Goal: Transaction & Acquisition: Book appointment/travel/reservation

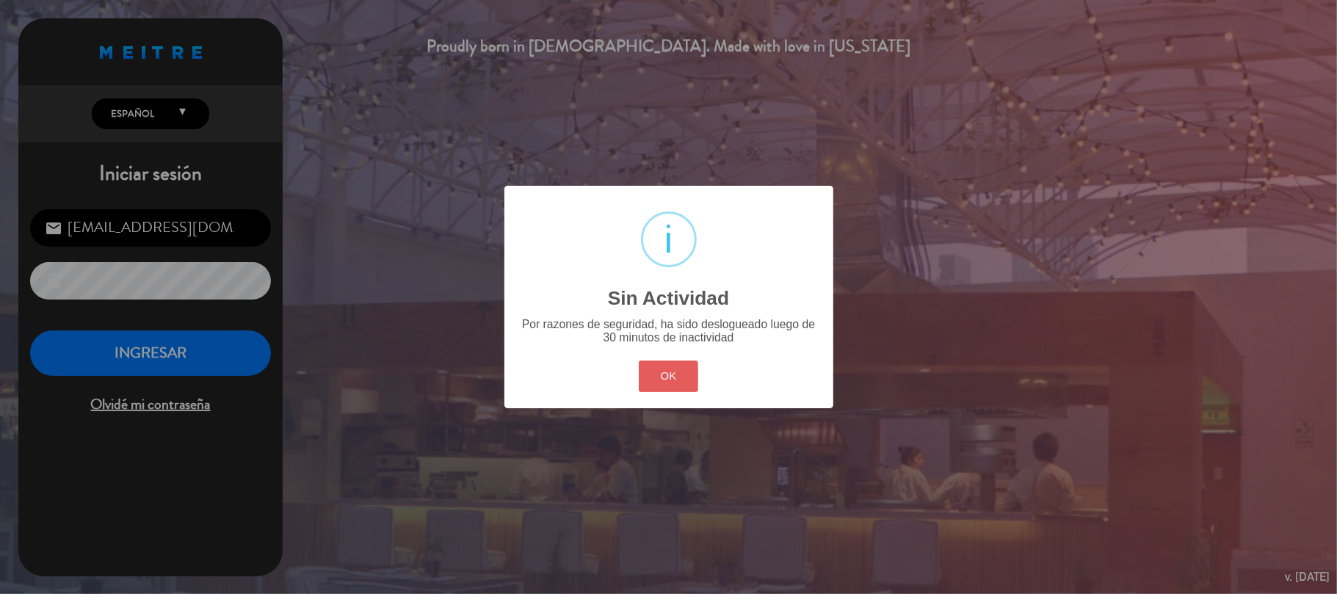
click at [682, 382] on button "OK" at bounding box center [668, 377] width 59 height 32
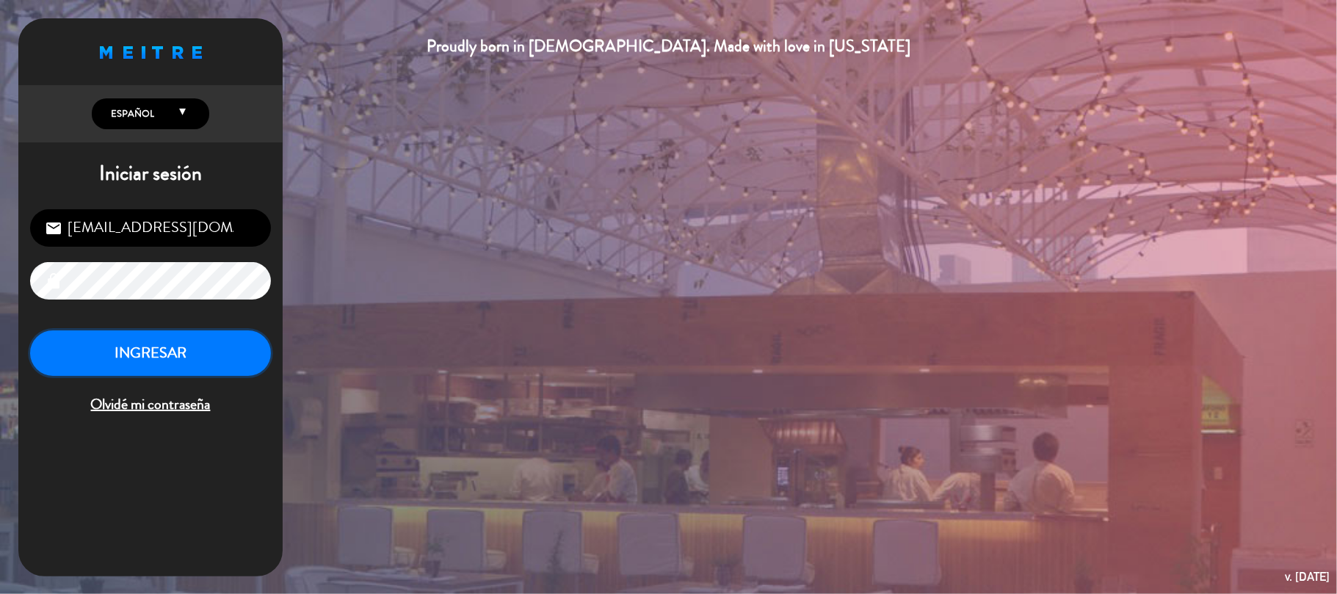
click at [192, 351] on button "INGRESAR" at bounding box center [150, 353] width 241 height 46
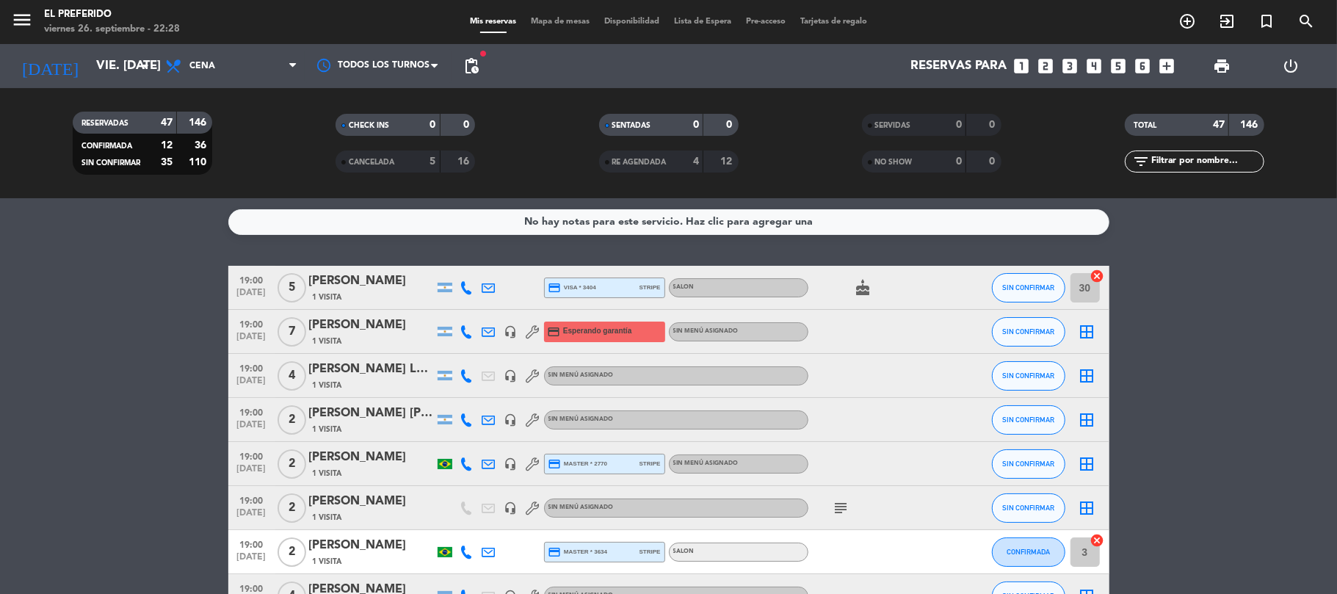
click at [1044, 78] on div "Reservas para looks_one looks_two looks_3 looks_4 looks_5 looks_6 add_box" at bounding box center [834, 66] width 696 height 44
click at [1049, 59] on icon "looks_two" at bounding box center [1046, 66] width 19 height 19
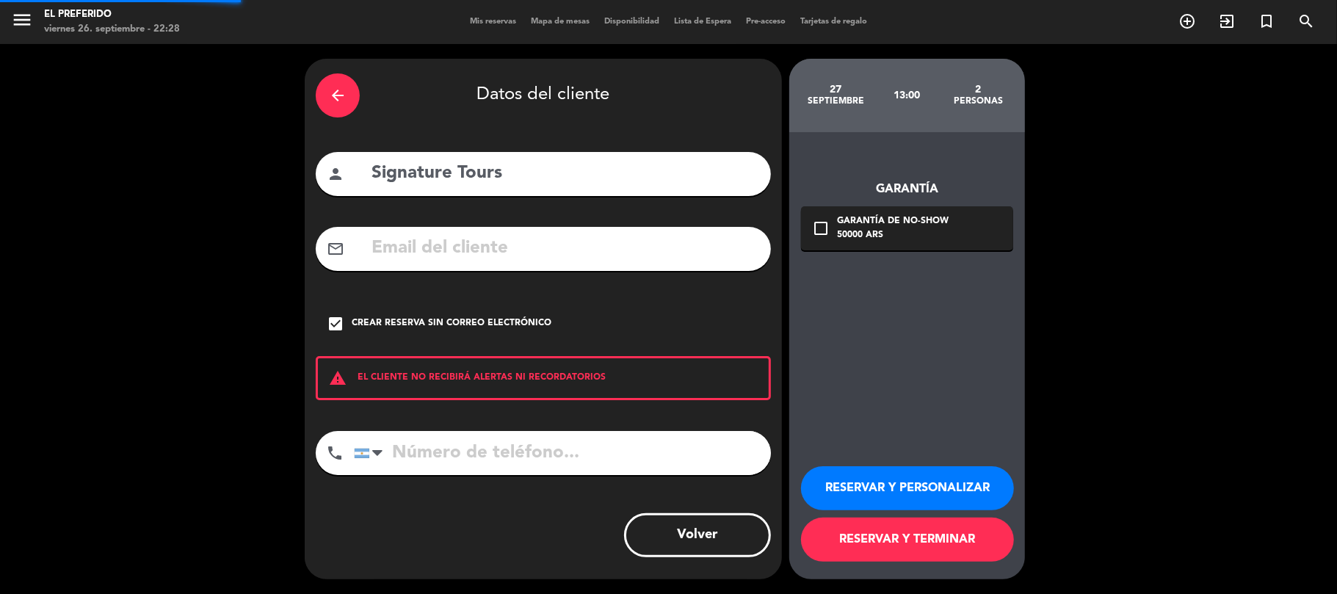
click at [348, 104] on div "arrow_back" at bounding box center [338, 95] width 44 height 44
click at [0, 0] on icon "close" at bounding box center [0, 0] width 0 height 0
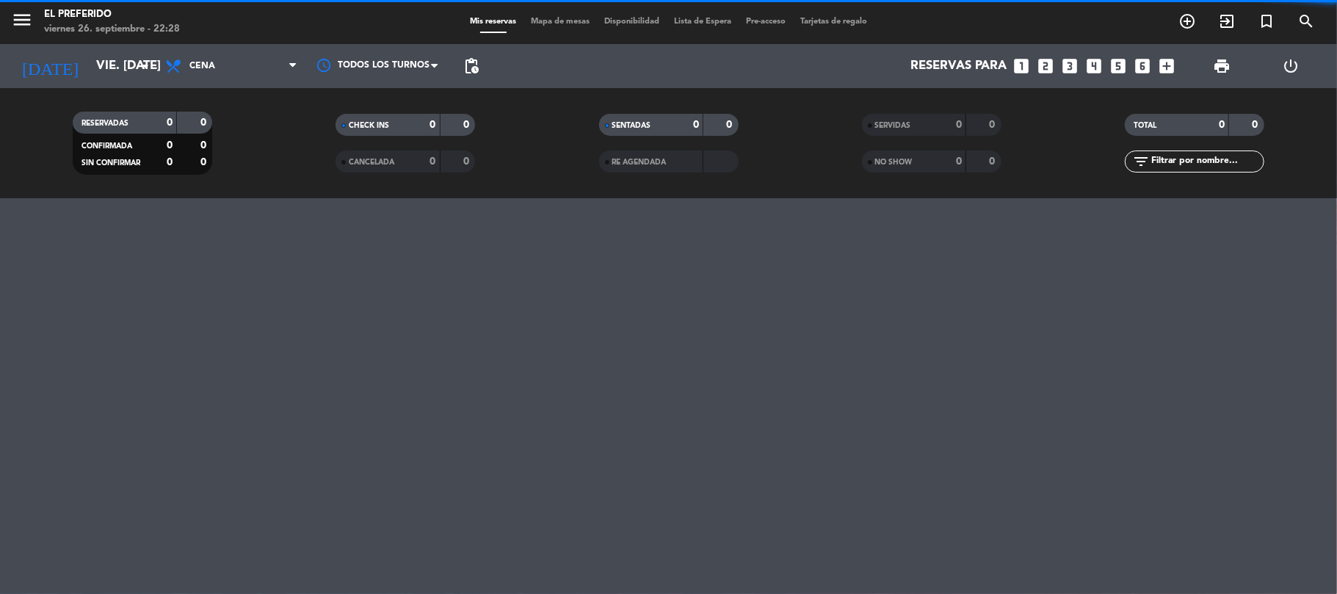
click at [1029, 71] on icon "looks_one" at bounding box center [1022, 66] width 19 height 19
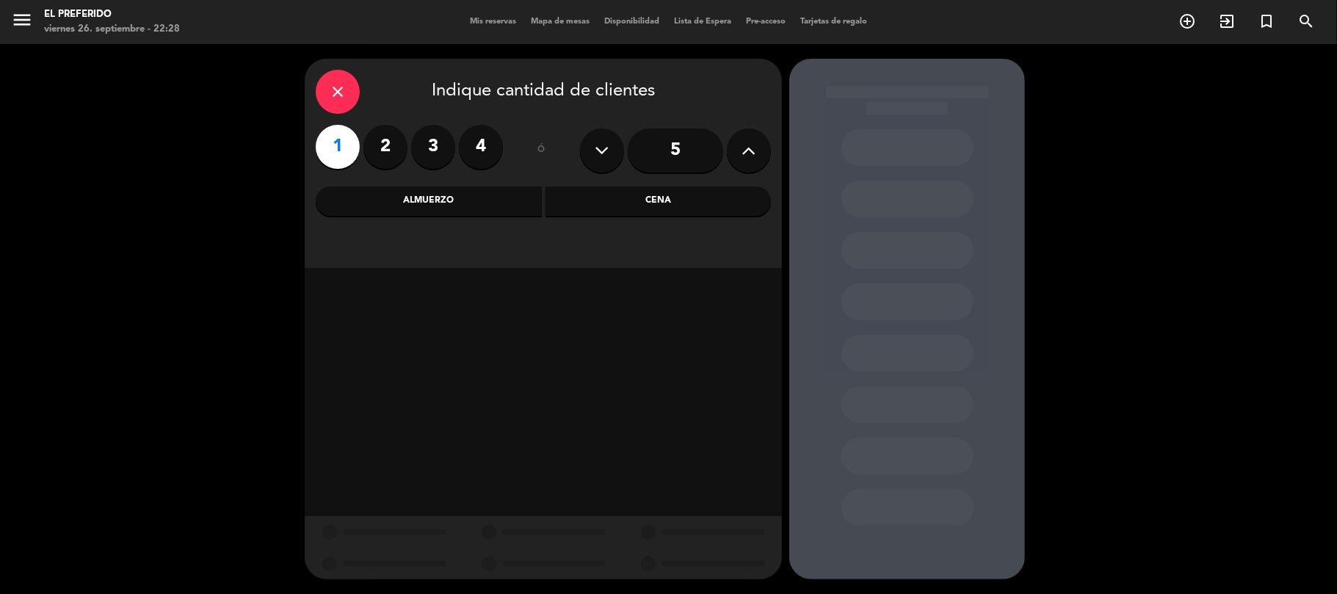
click at [373, 159] on label "2" at bounding box center [385, 147] width 44 height 44
click at [460, 200] on div "Almuerzo" at bounding box center [429, 201] width 226 height 29
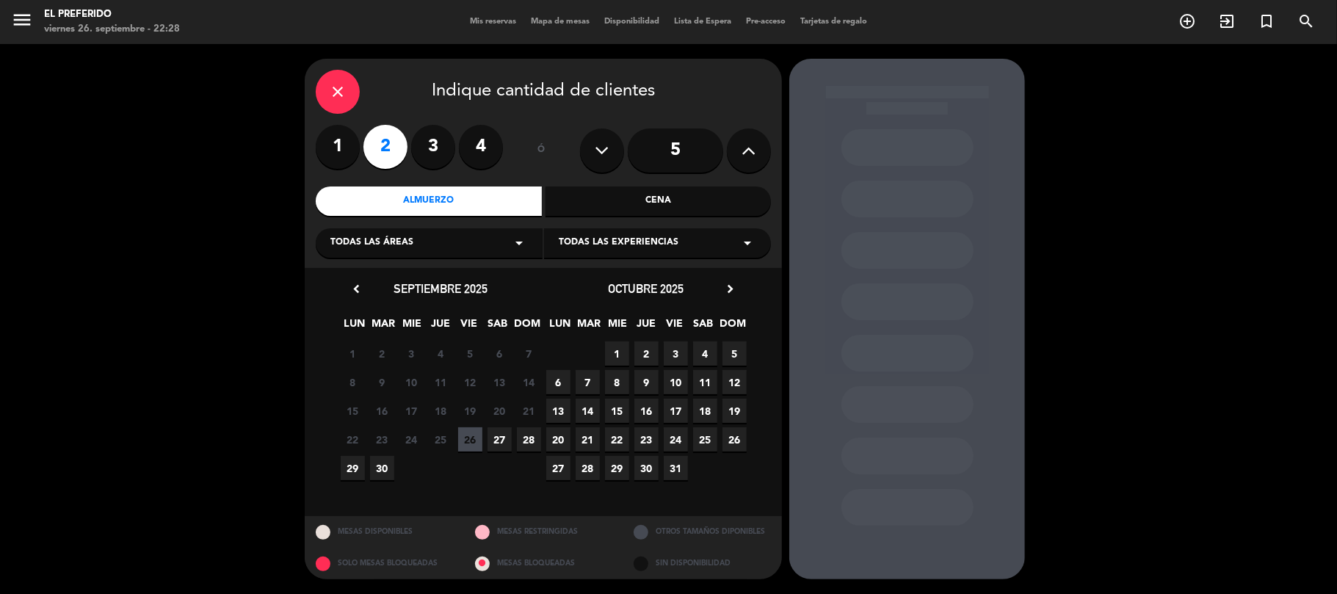
drag, startPoint x: 352, startPoint y: 471, endPoint x: 532, endPoint y: 503, distance: 182.6
click at [356, 470] on span "29" at bounding box center [353, 468] width 24 height 24
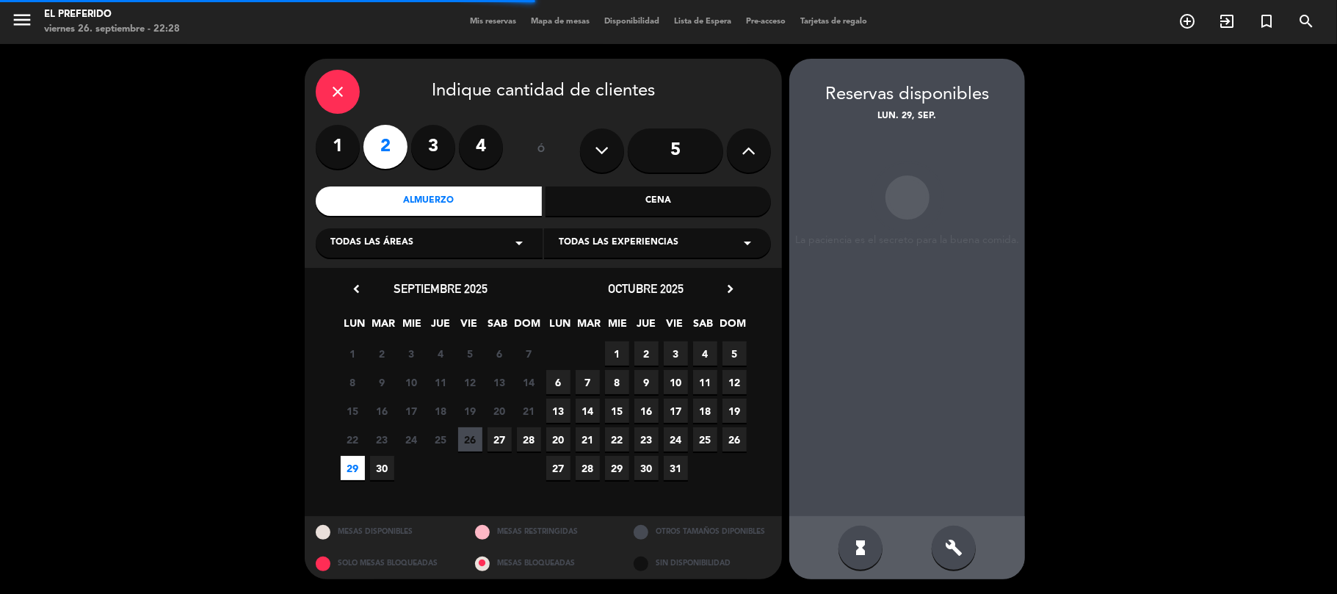
click at [956, 532] on div "build" at bounding box center [954, 548] width 44 height 44
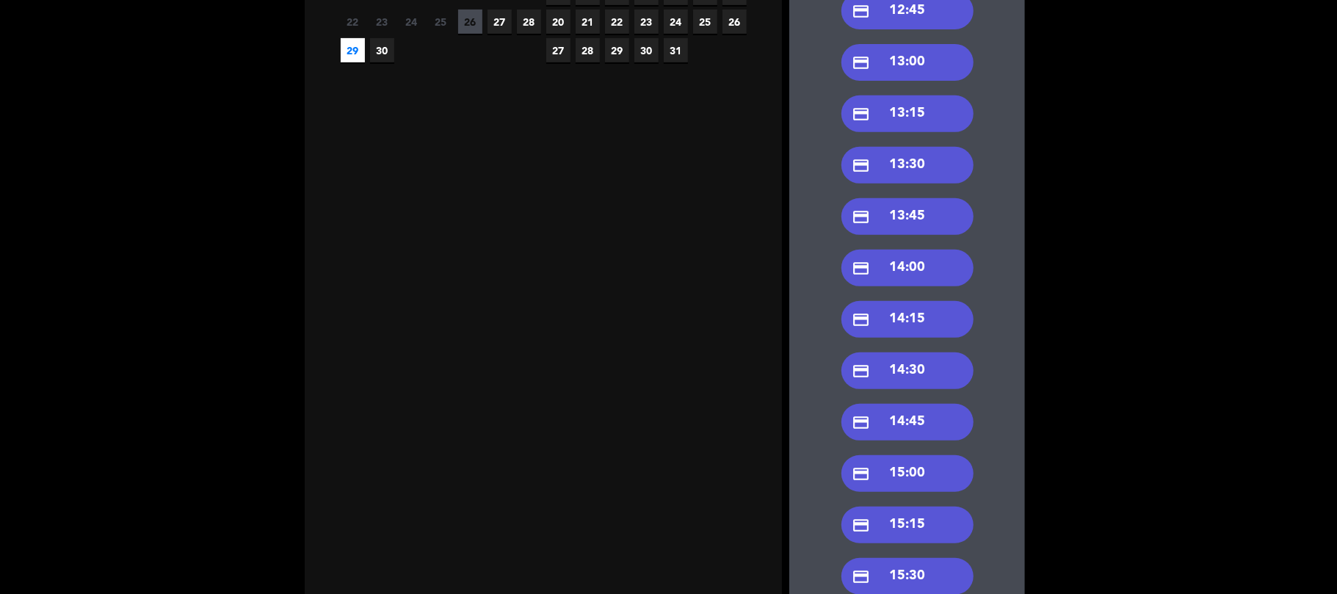
scroll to position [320, 0]
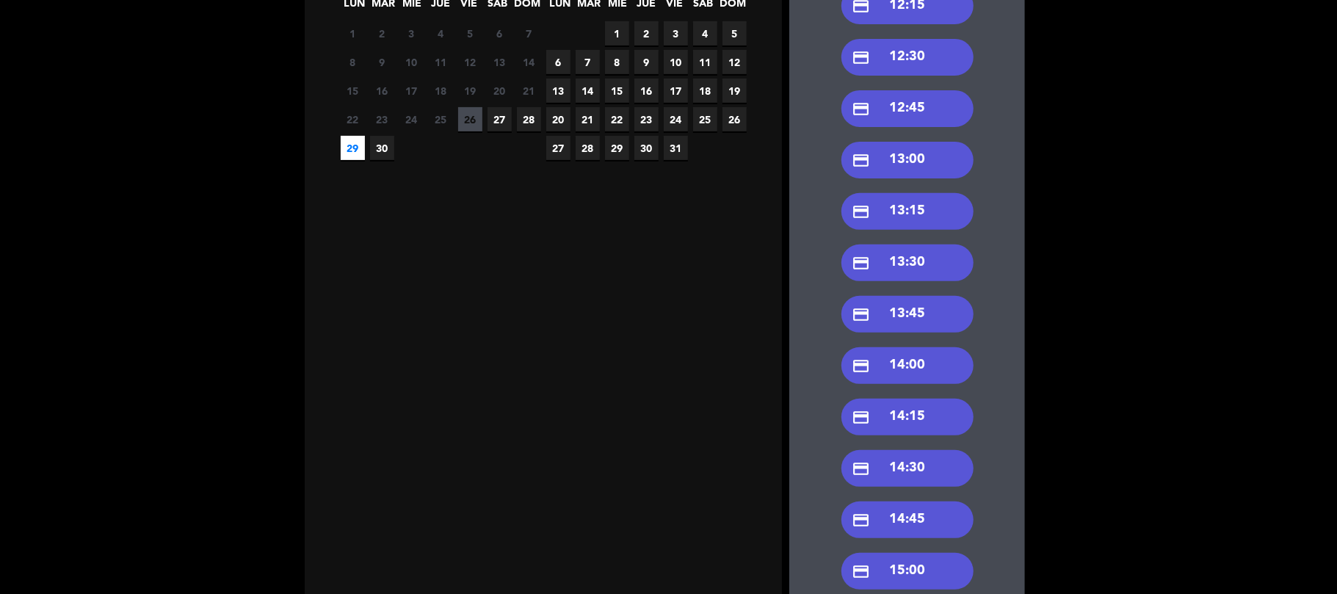
click at [912, 163] on div "credit_card 13:00" at bounding box center [907, 160] width 132 height 37
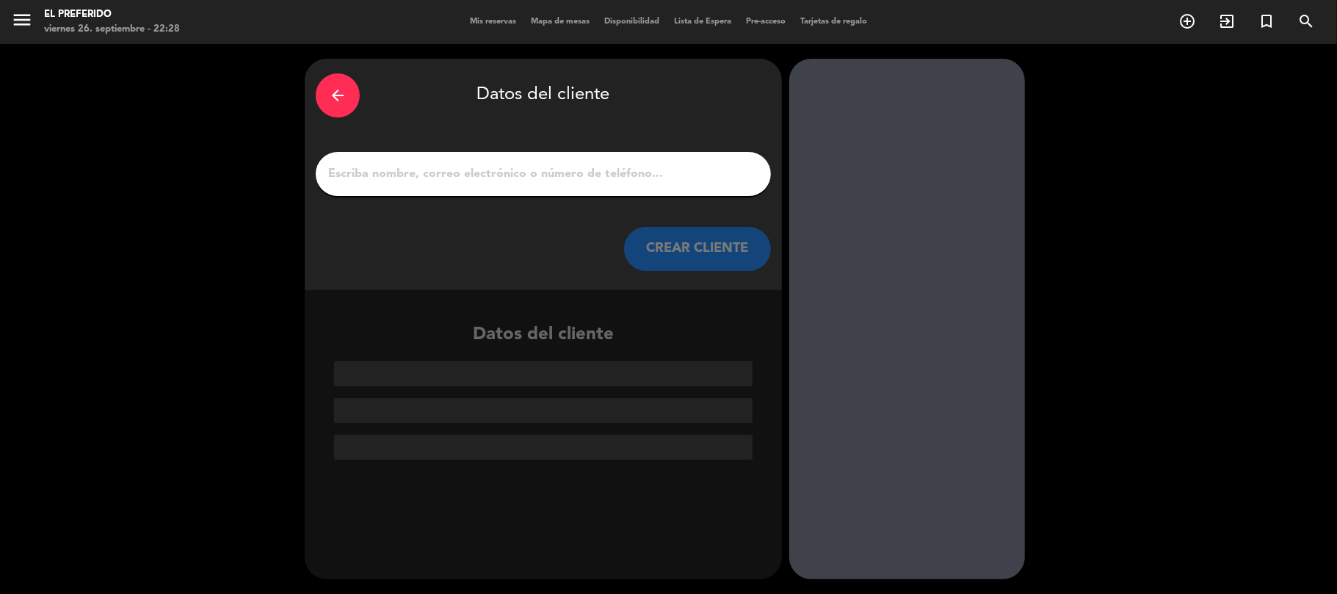
scroll to position [0, 0]
click at [498, 159] on div at bounding box center [543, 174] width 455 height 44
click at [492, 167] on input "1" at bounding box center [543, 174] width 433 height 21
paste input "[PERSON_NAME]"
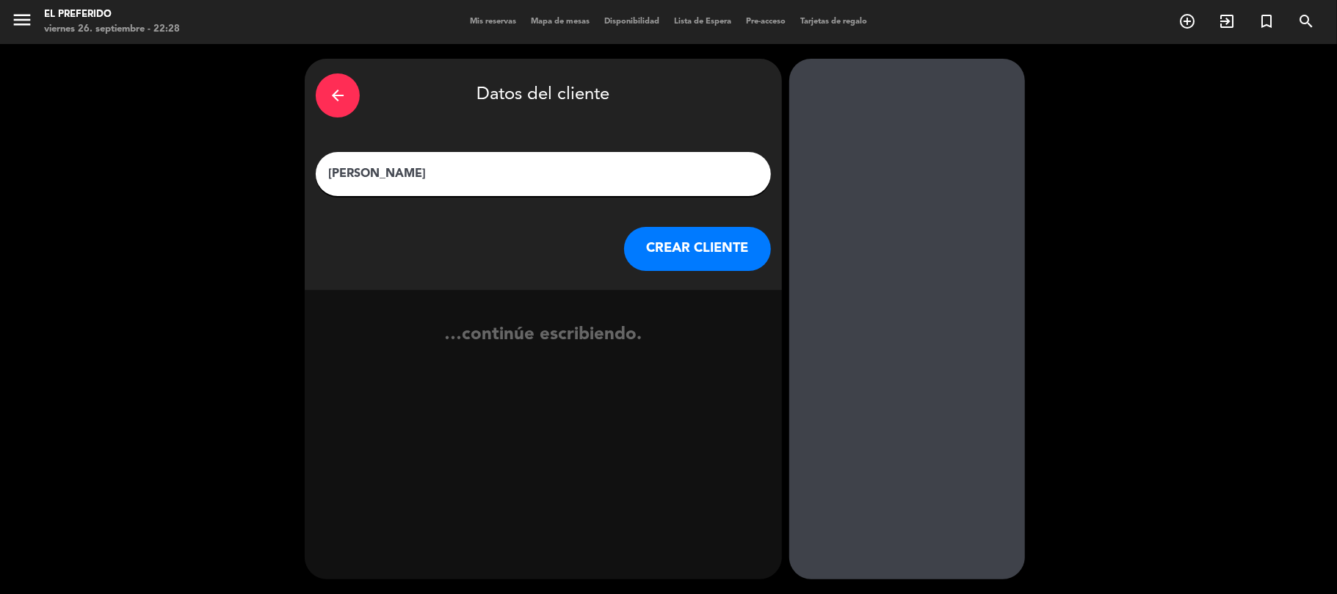
type input "[PERSON_NAME]"
click at [720, 273] on div "arrow_back Datos del cliente [PERSON_NAME] [PERSON_NAME] CLIENTE" at bounding box center [543, 174] width 477 height 231
click at [714, 266] on button "CREAR CLIENTE" at bounding box center [697, 249] width 147 height 44
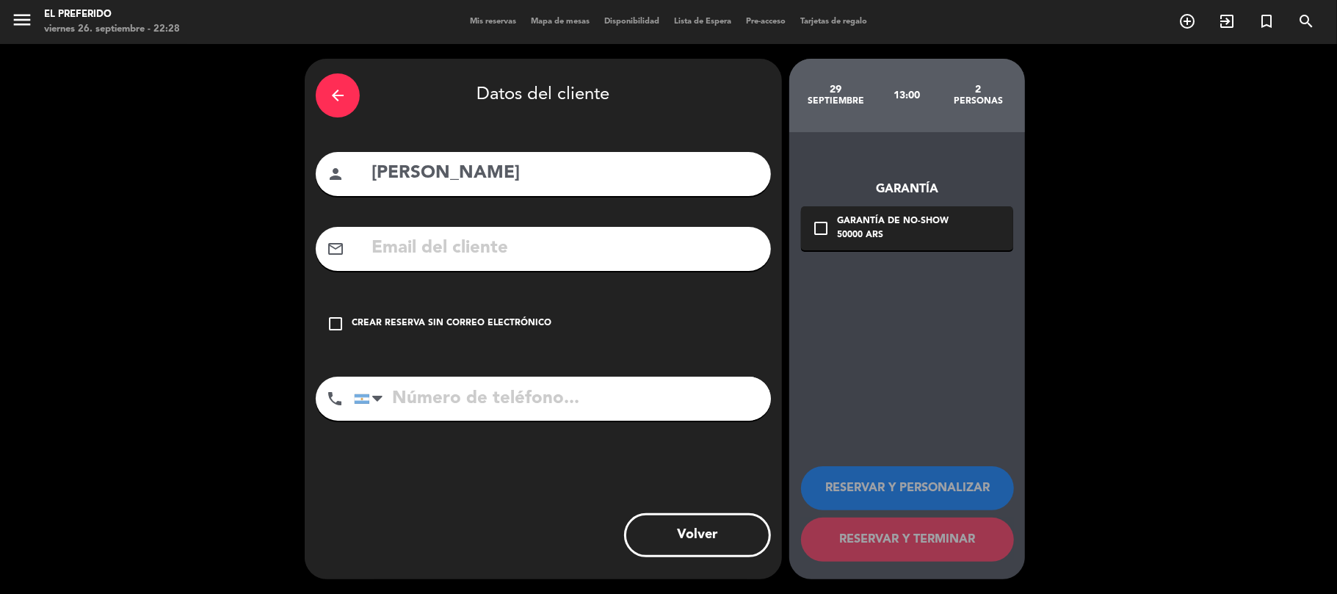
click at [410, 245] on input "text" at bounding box center [565, 248] width 390 height 30
paste input "[EMAIL_ADDRESS][DOMAIN_NAME]"
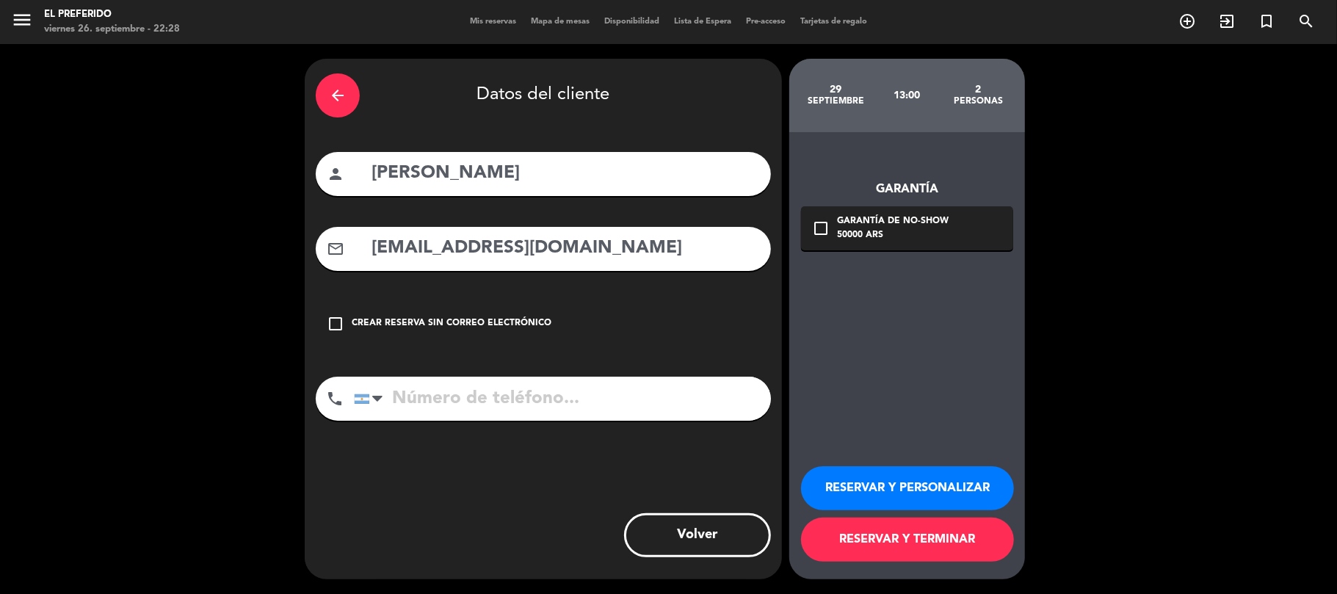
type input "[EMAIL_ADDRESS][DOMAIN_NAME]"
click at [518, 409] on input "tel" at bounding box center [562, 399] width 417 height 44
paste input "[PHONE_NUMBER]"
type input "[PHONE_NUMBER]"
click at [896, 477] on button "RESERVAR Y PERSONALIZAR" at bounding box center [907, 488] width 213 height 44
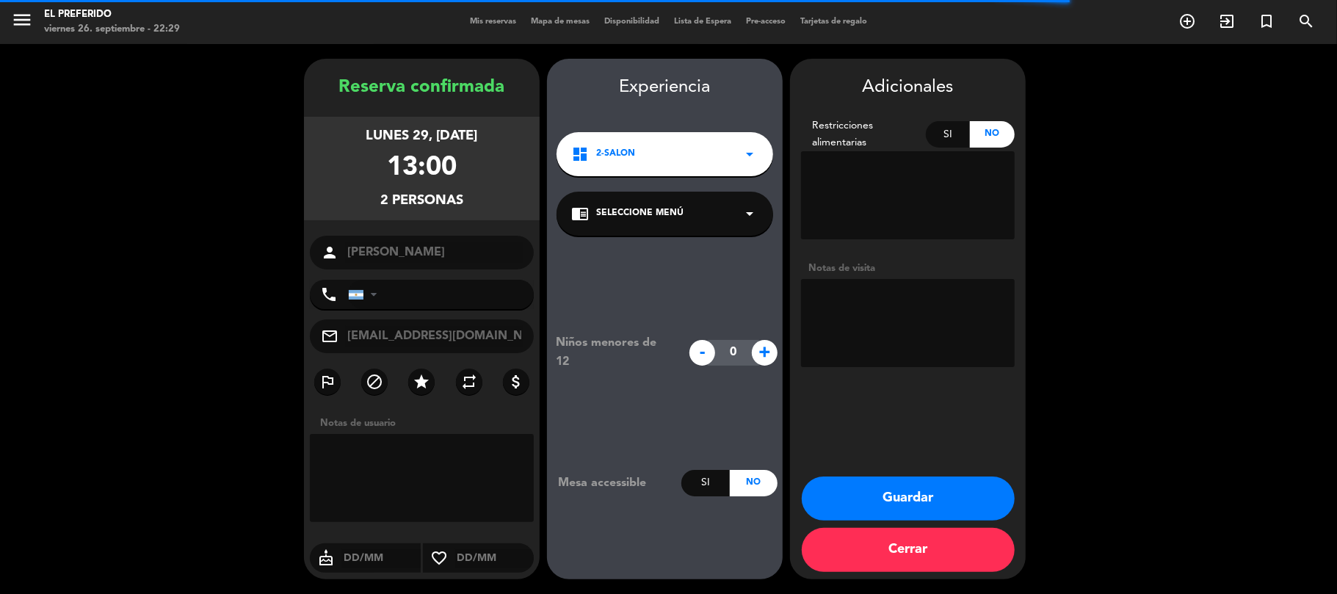
type input "[PHONE_NUMBER]"
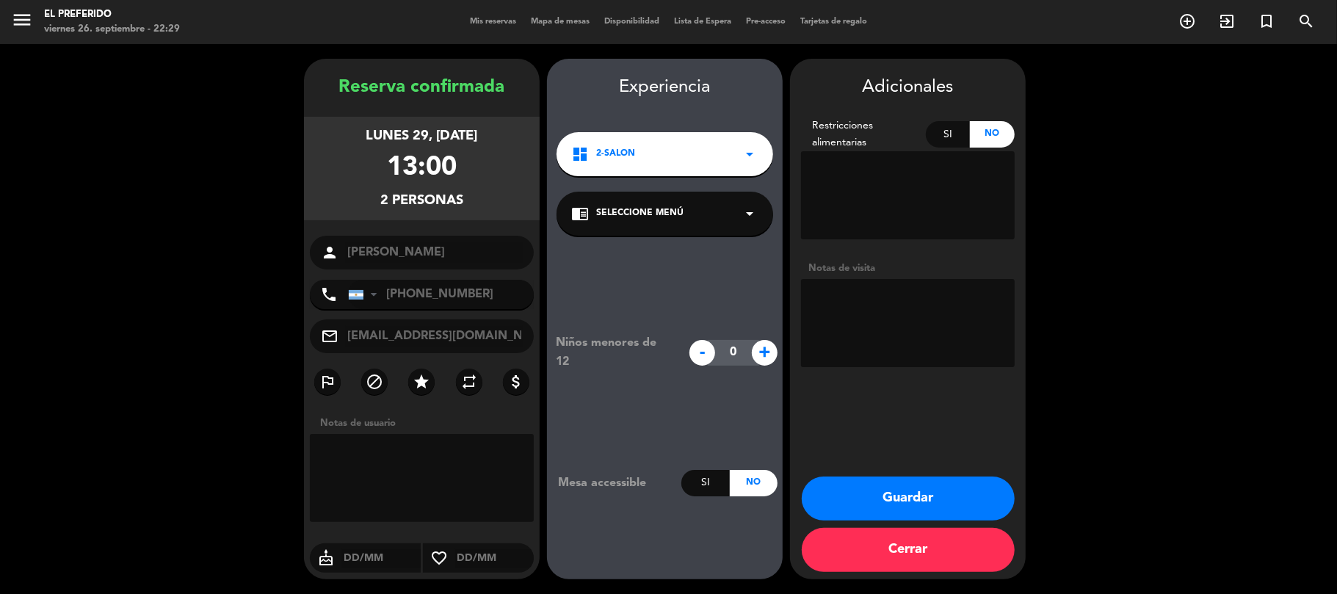
click at [840, 326] on textarea at bounding box center [908, 323] width 214 height 88
drag, startPoint x: 507, startPoint y: 209, endPoint x: 339, endPoint y: 87, distance: 207.5
click at [339, 87] on div "Reserva confirmada lunes 29, [DATE] 13:00 2 personas person [PERSON_NAME] phone…" at bounding box center [422, 333] width 236 height 521
copy div "Reserva confirmada lunes 29, [DATE] 13:00 2 personas"
click at [867, 501] on button "Guardar" at bounding box center [908, 499] width 213 height 44
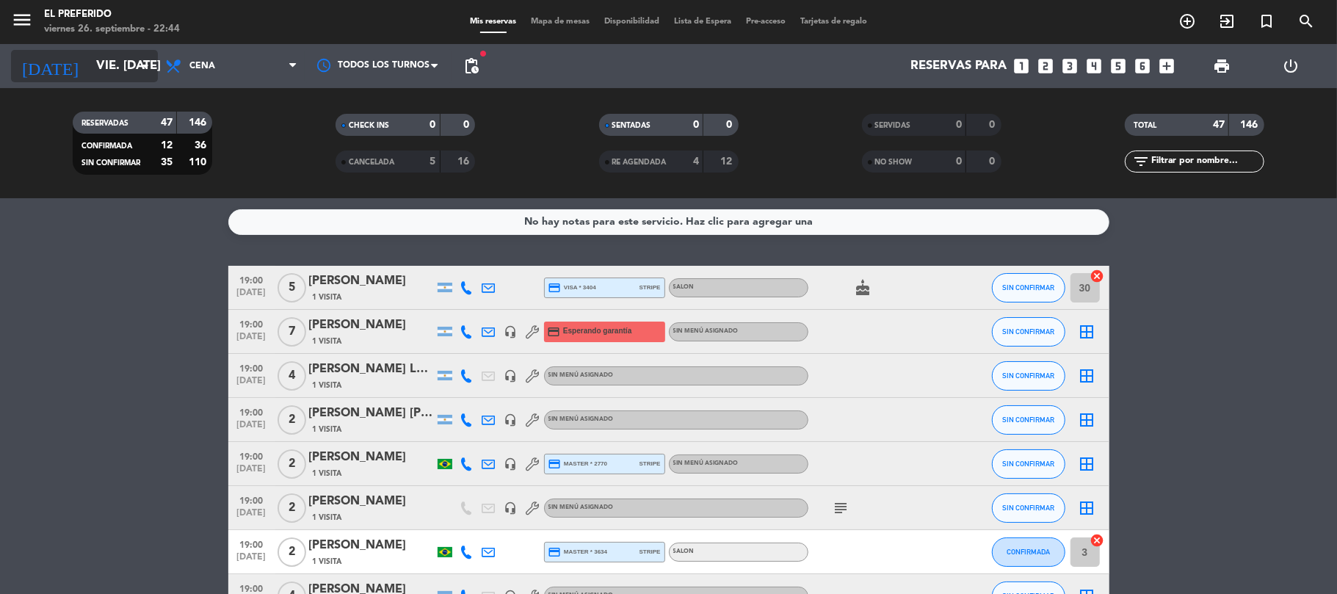
click at [112, 59] on input "vie. [DATE]" at bounding box center [168, 66] width 159 height 29
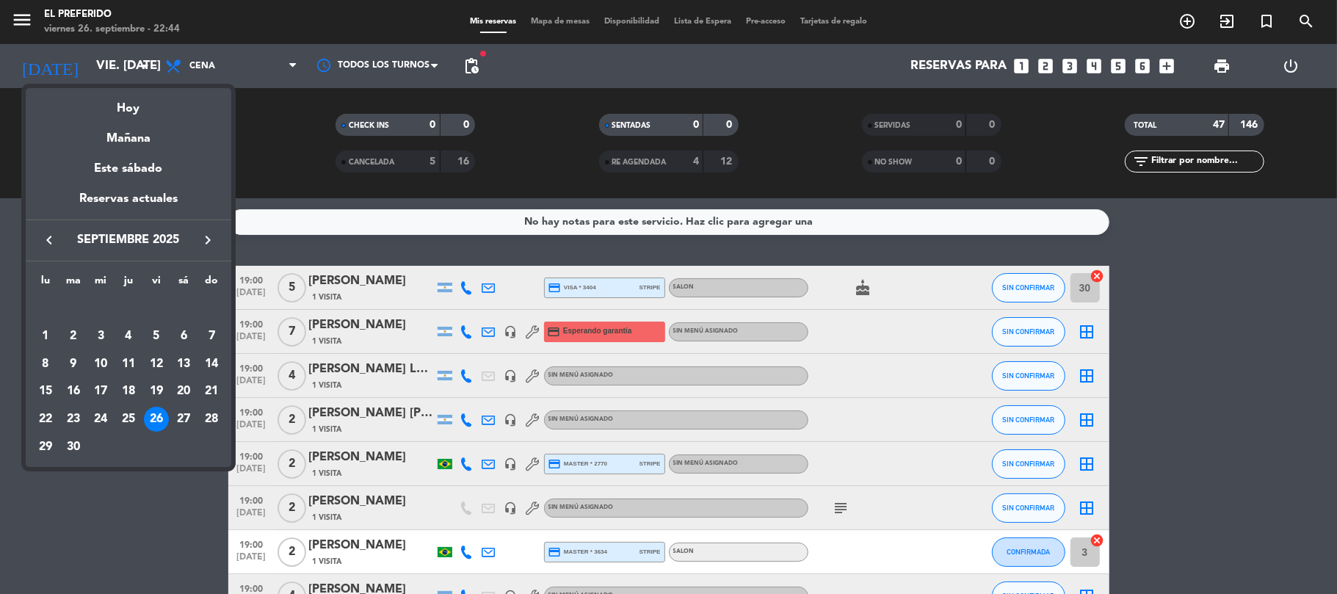
click at [188, 418] on div "27" at bounding box center [183, 419] width 25 height 25
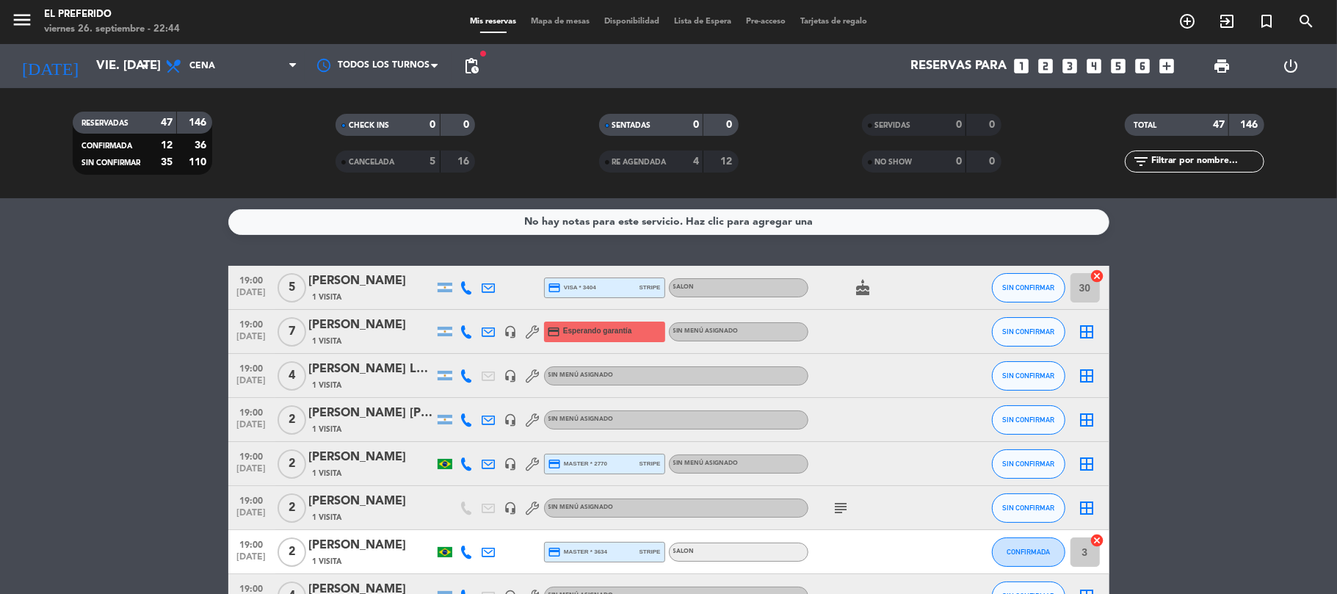
type input "sáb. [DATE]"
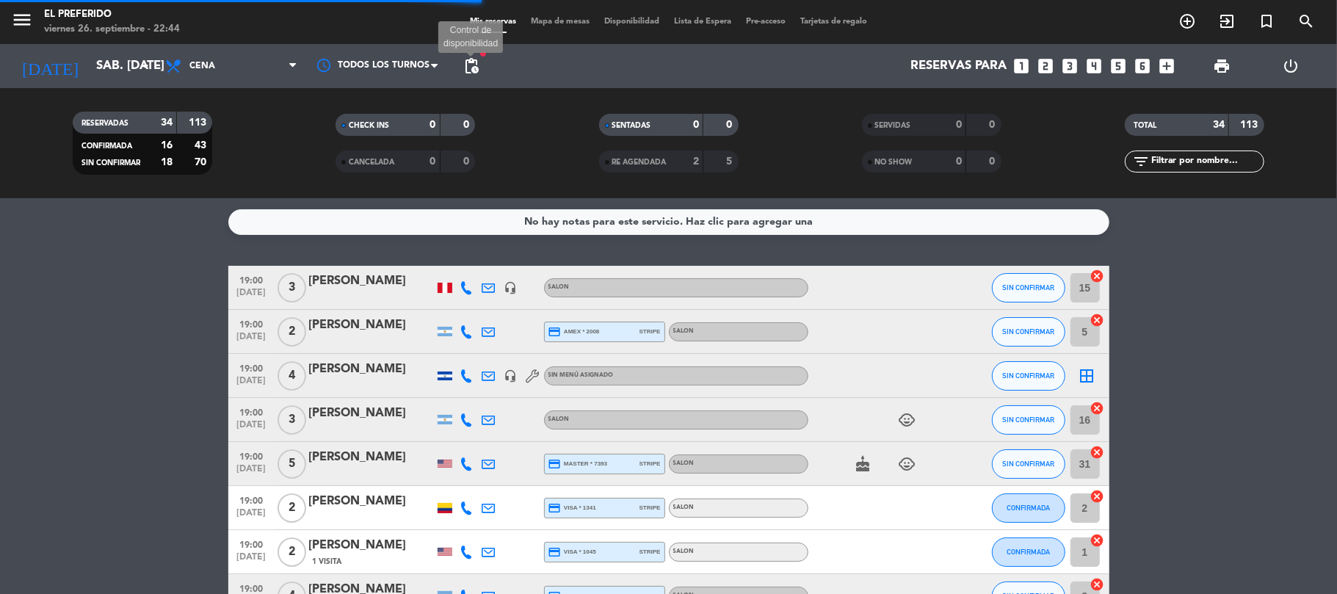
click at [477, 71] on span "pending_actions" at bounding box center [472, 66] width 18 height 18
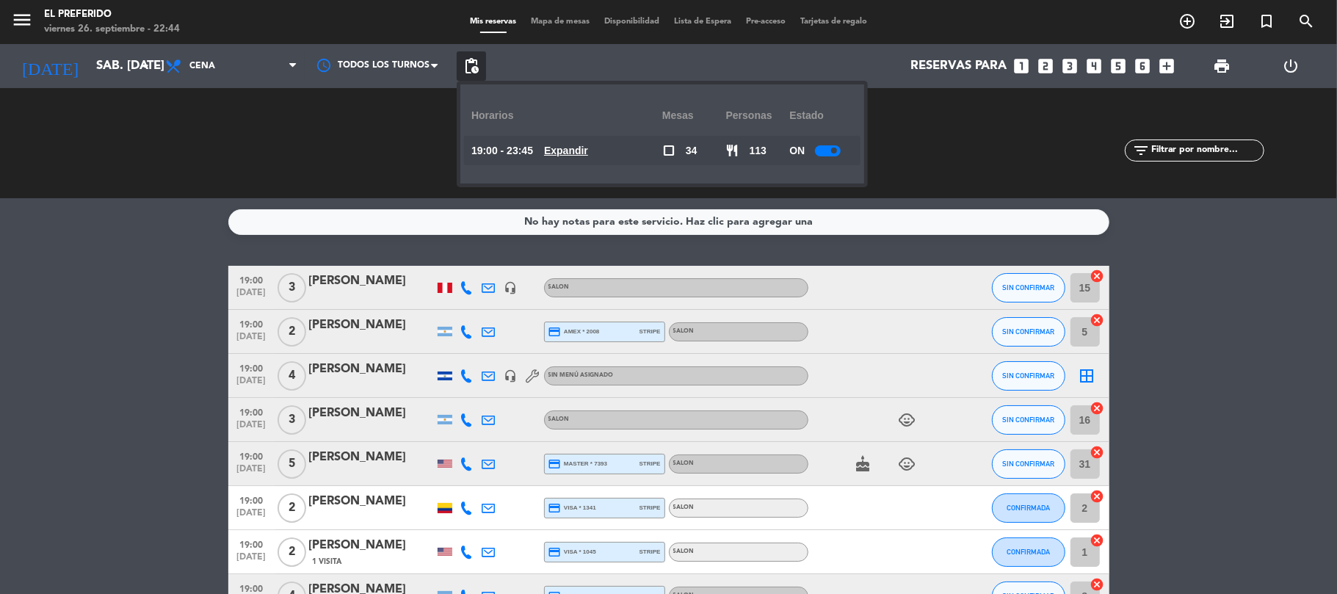
click at [582, 145] on u "Expandir" at bounding box center [566, 151] width 44 height 12
